Goal: Transaction & Acquisition: Purchase product/service

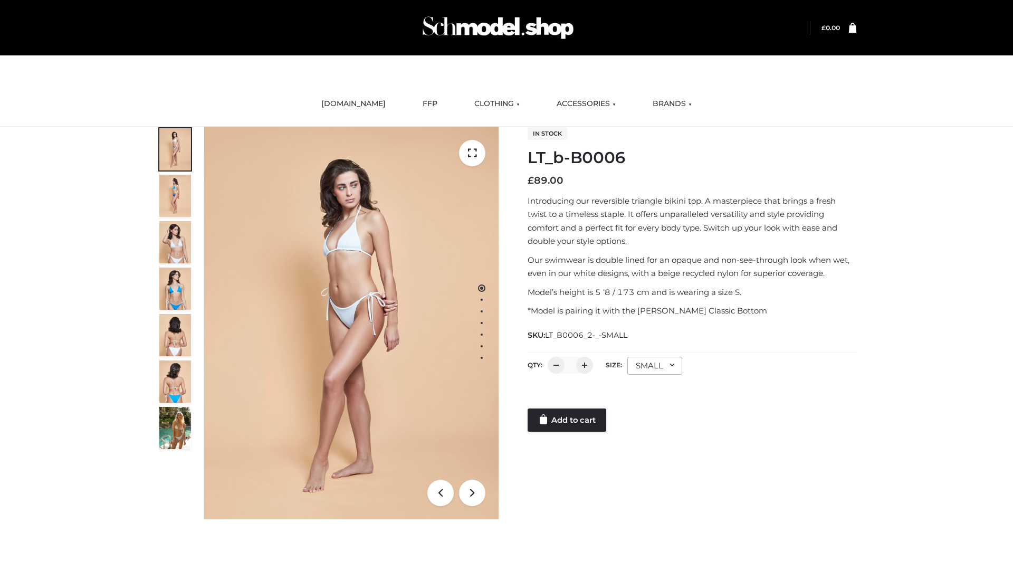
click at [568, 420] on link "Add to cart" at bounding box center [567, 419] width 79 height 23
